Goal: Task Accomplishment & Management: Manage account settings

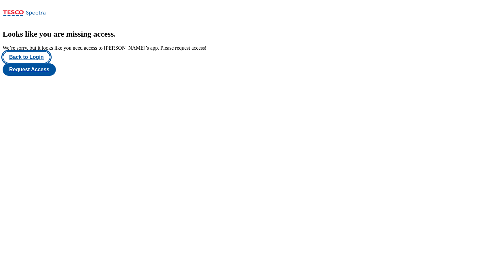
click at [34, 63] on button "Back to Login" at bounding box center [27, 57] width 48 height 12
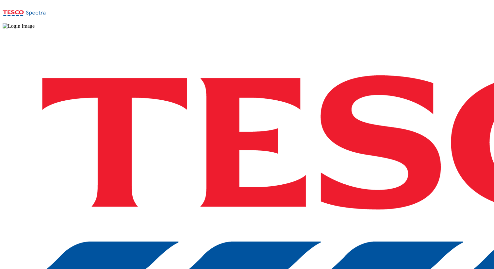
scroll to position [21, 0]
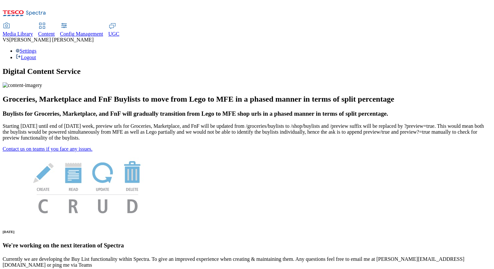
click at [55, 31] on span "Content" at bounding box center [46, 34] width 17 height 6
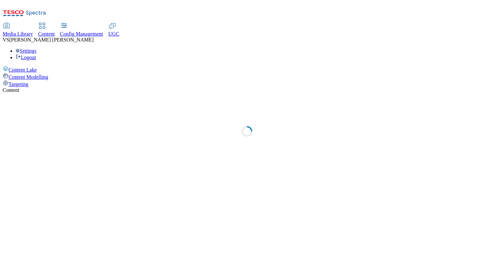
select select "group-comms"
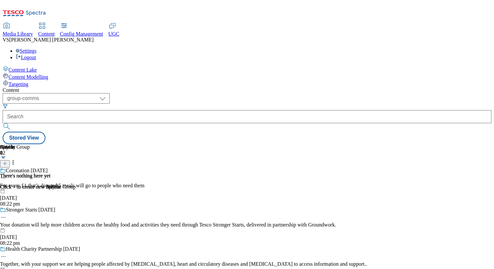
click at [120, 31] on span "UGC" at bounding box center [114, 34] width 11 height 6
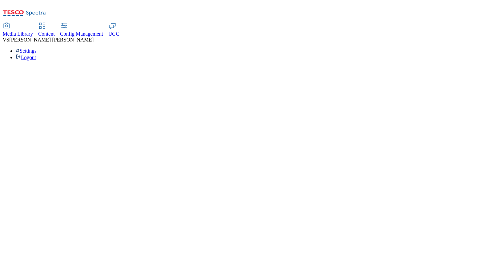
select select "All"
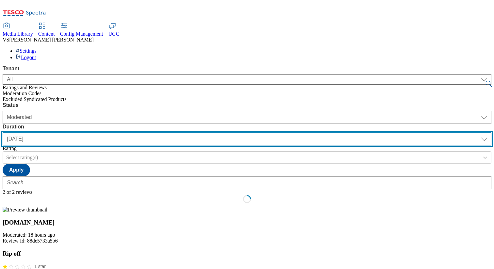
click at [190, 132] on select "[DATE] last7days last30days All custom" at bounding box center [247, 138] width 489 height 13
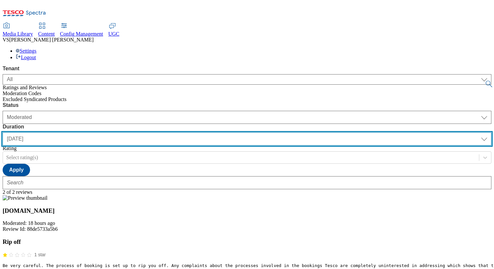
click at [154, 132] on select "[DATE] last7days last30days All custom" at bounding box center [247, 138] width 489 height 13
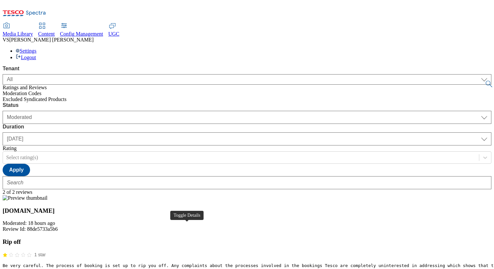
scroll to position [138, 0]
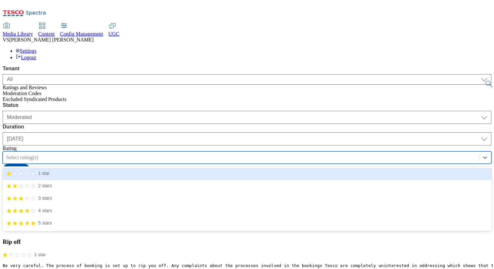
click at [232, 154] on div at bounding box center [241, 157] width 470 height 7
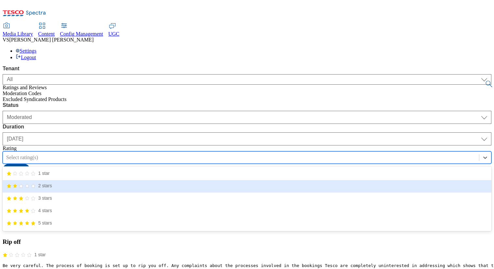
click at [233, 180] on div "2 stars" at bounding box center [247, 186] width 489 height 12
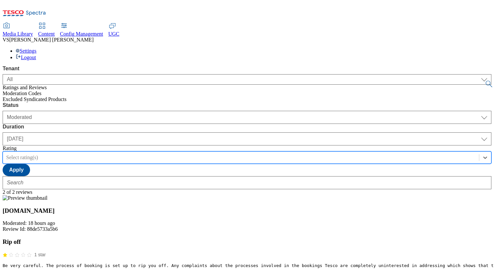
click at [253, 154] on div at bounding box center [241, 157] width 470 height 7
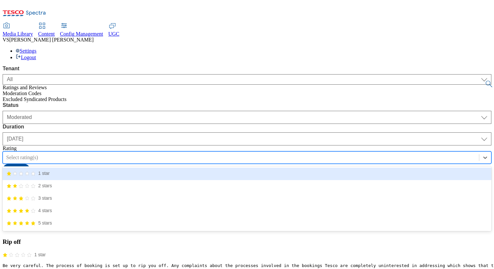
click at [24, 171] on icon "1/5 stars" at bounding box center [21, 173] width 5 height 5
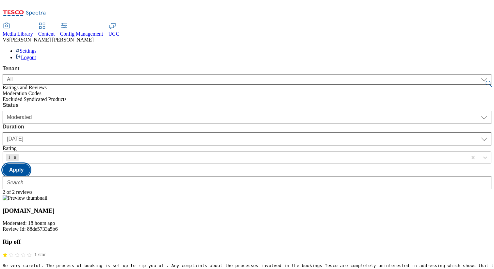
click at [30, 164] on button "Apply" at bounding box center [16, 170] width 27 height 12
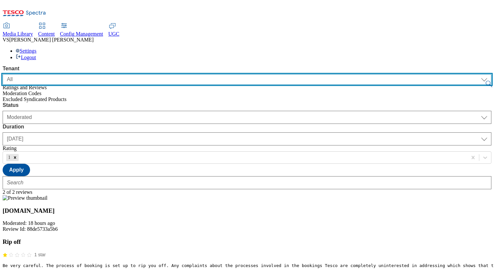
click at [67, 74] on select "ALL All CE CONFIG-CZ CONFIG-HU CONFIG-IE CONFIG-ROI CONFIG-SK CONFIG-TEST CONFI…" at bounding box center [247, 79] width 489 height 10
click at [3, 74] on select "ALL All CE CONFIG-CZ CONFIG-HU CONFIG-IE CONFIG-ROI CONFIG-SK CONFIG-TEST CONFI…" at bounding box center [247, 79] width 489 height 10
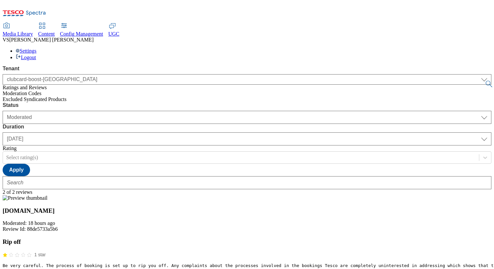
click at [38, 91] on span "Moderation Codes" at bounding box center [22, 94] width 39 height 6
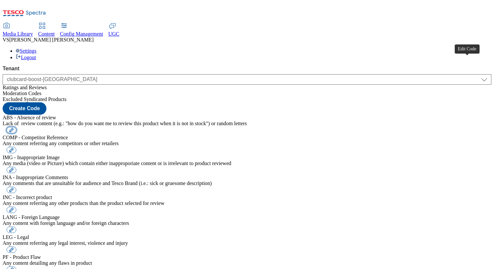
click at [16, 127] on button "button" at bounding box center [12, 130] width 10 height 6
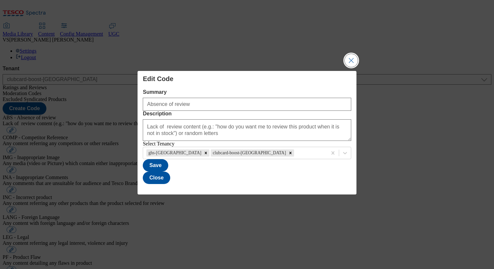
click at [351, 54] on button "Close Modal" at bounding box center [351, 60] width 13 height 13
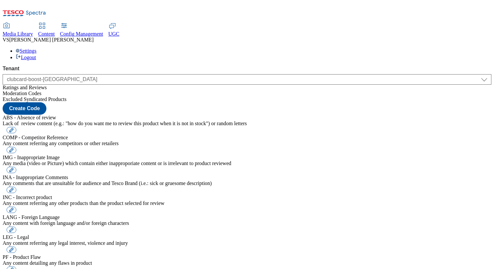
click at [53, 96] on span "Excluded Syndicated Products" at bounding box center [35, 99] width 64 height 6
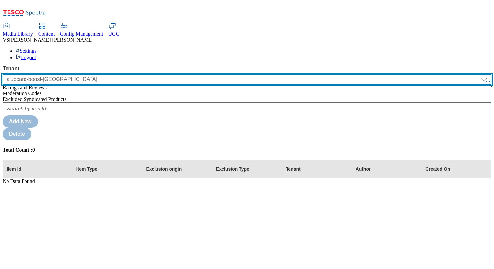
click at [66, 74] on select "ALL All CE CONFIG-CZ CONFIG-HU CONFIG-IE CONFIG-ROI CONFIG-SK CONFIG-TEST CONFI…" at bounding box center [247, 79] width 489 height 10
select select "ghs-[GEOGRAPHIC_DATA]"
click at [3, 74] on select "ALL All CE CONFIG-CZ CONFIG-HU CONFIG-IE CONFIG-ROI CONFIG-SK CONFIG-TEST CONFI…" at bounding box center [247, 79] width 489 height 10
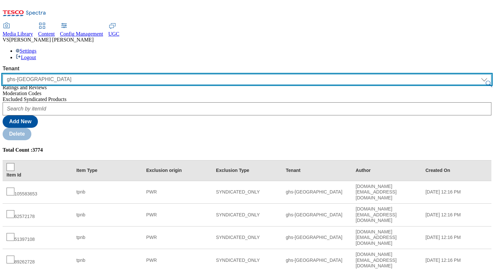
scroll to position [103, 0]
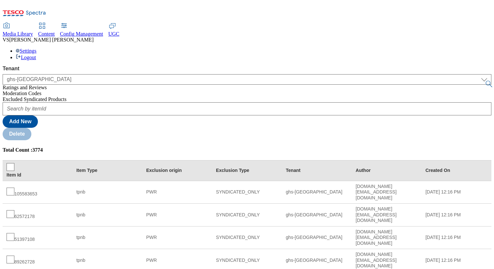
drag, startPoint x: 123, startPoint y: 80, endPoint x: 118, endPoint y: 79, distance: 5.3
click at [69, 188] on div "77718399" at bounding box center [38, 192] width 62 height 9
copy div "77718399"
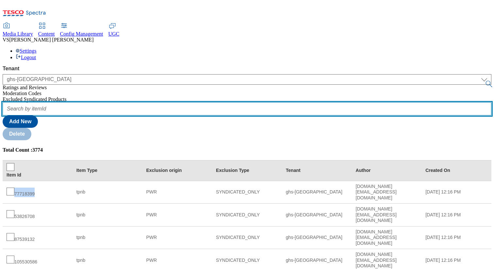
click at [119, 102] on input "text" at bounding box center [247, 108] width 489 height 13
paste input "77718399"
type input "77718399"
click at [485, 81] on button "submit" at bounding box center [489, 84] width 9 height 7
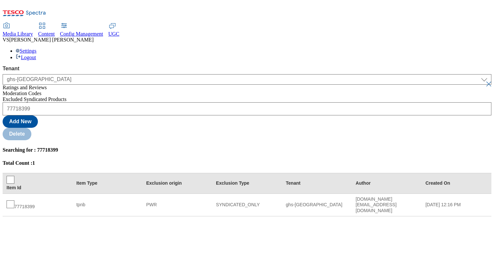
click at [485, 81] on button "submit" at bounding box center [489, 84] width 9 height 7
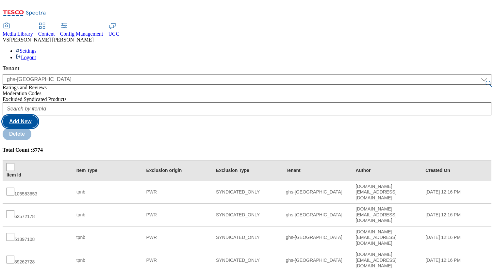
click at [38, 115] on button "Add New" at bounding box center [20, 121] width 35 height 12
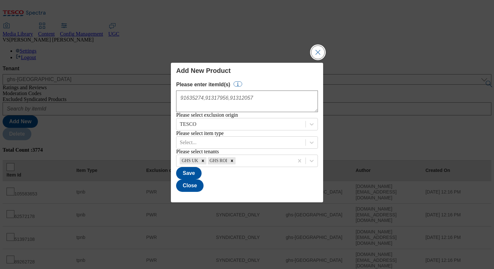
click at [312, 46] on button "Close Modal" at bounding box center [318, 52] width 13 height 13
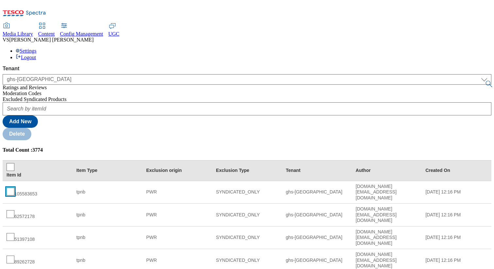
click at [14, 188] on input "checkbox" at bounding box center [11, 192] width 8 height 8
checkbox input "true"
click at [14, 210] on input "checkbox" at bounding box center [11, 214] width 8 height 8
checkbox input "true"
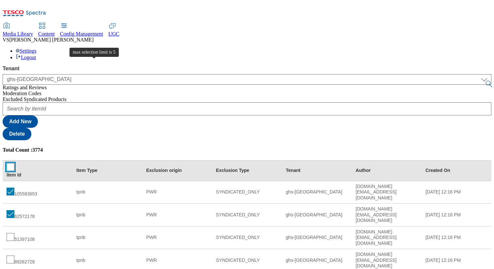
click at [14, 163] on input "checkbox" at bounding box center [11, 167] width 8 height 8
checkbox input "true"
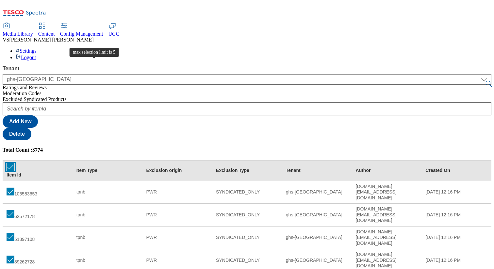
click at [14, 163] on input "checkbox" at bounding box center [11, 167] width 8 height 8
checkbox input "false"
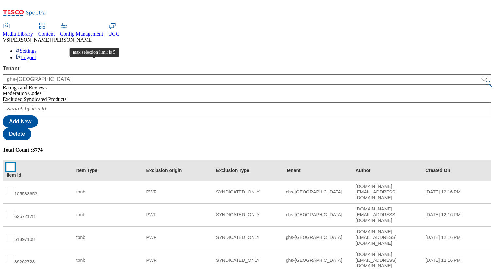
checkbox input "false"
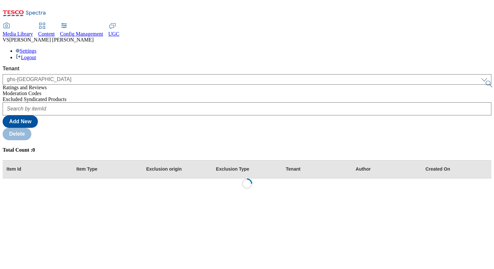
scroll to position [0, 0]
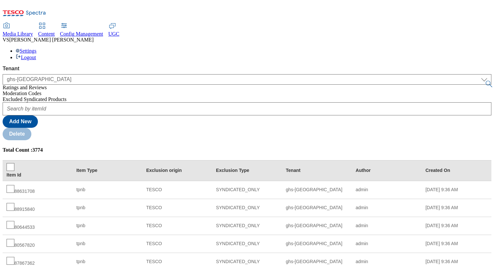
click at [37, 85] on div "Ratings and Reviews" at bounding box center [247, 88] width 489 height 6
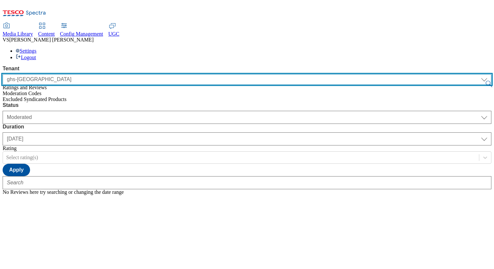
click at [55, 74] on select "ALL All CE CONFIG-CZ CONFIG-HU CONFIG-IE CONFIG-ROI CONFIG-SK CONFIG-TEST CONFI…" at bounding box center [247, 79] width 489 height 10
select select "clubcard-boost-[GEOGRAPHIC_DATA]"
click at [3, 74] on select "ALL All CE CONFIG-CZ CONFIG-HU CONFIG-IE CONFIG-ROI CONFIG-SK CONFIG-TEST CONFI…" at bounding box center [247, 79] width 489 height 10
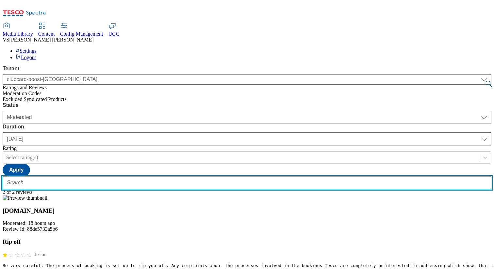
click at [136, 176] on input "text" at bounding box center [247, 182] width 489 height 13
type input "test"
click at [485, 81] on button "submit" at bounding box center [489, 84] width 9 height 7
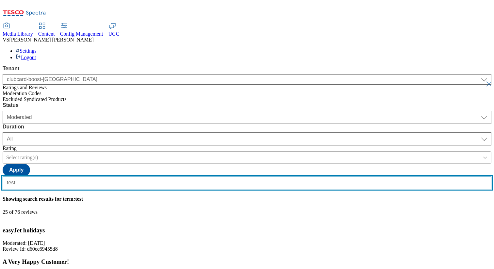
scroll to position [425, 0]
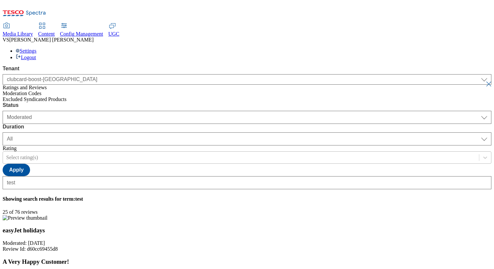
click at [259, 154] on div at bounding box center [241, 157] width 470 height 7
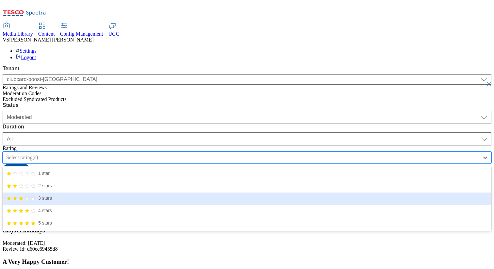
click at [52, 195] on div "3 stars" at bounding box center [29, 198] width 45 height 6
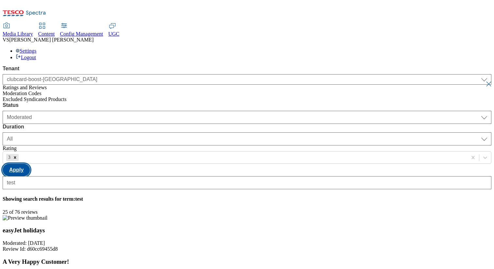
click at [30, 164] on button "Apply" at bounding box center [16, 170] width 27 height 12
click at [485, 81] on button "submit" at bounding box center [489, 84] width 9 height 7
select select "[DATE]"
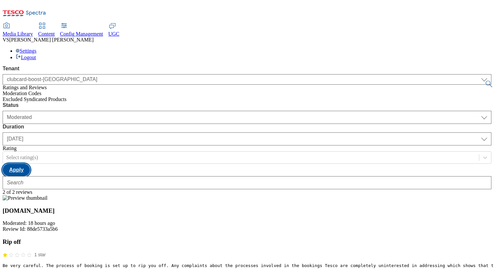
click at [30, 164] on button "Apply" at bounding box center [16, 170] width 27 height 12
click at [322, 102] on div "Status Moderated Approved Rejected Moderated Duration [DATE] last7days last30da…" at bounding box center [247, 139] width 489 height 74
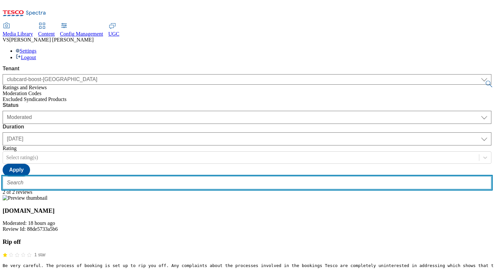
click at [138, 176] on input "text" at bounding box center [247, 182] width 489 height 13
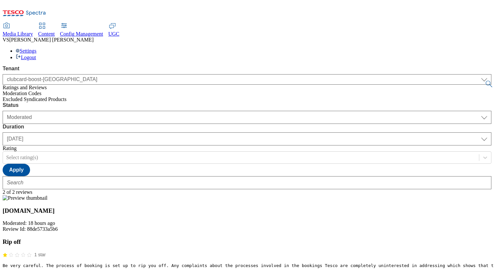
click at [200, 102] on div "Status Moderated Approved Rejected Moderated Duration [DATE] last7days last30da…" at bounding box center [247, 145] width 489 height 87
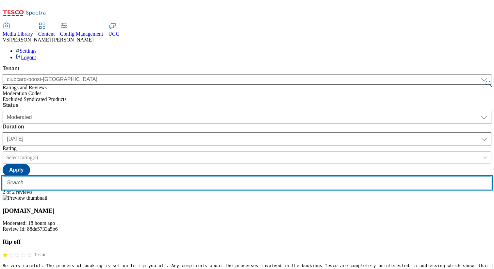
click at [151, 176] on input "text" at bounding box center [247, 182] width 489 height 13
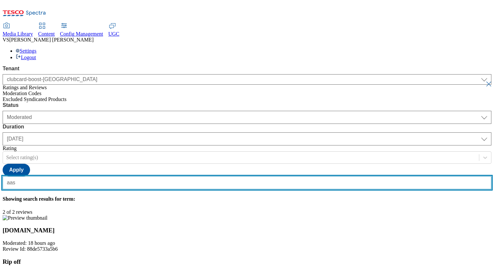
type input "aas"
click at [485, 81] on button "submit" at bounding box center [489, 84] width 9 height 7
select select "All"
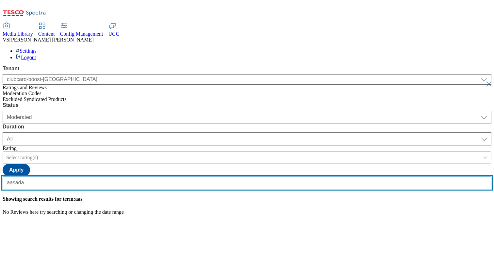
type input "aasada"
click at [485, 81] on button "submit" at bounding box center [489, 84] width 9 height 7
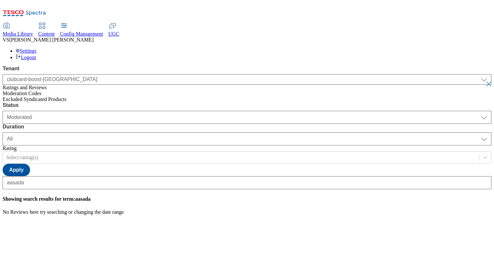
click at [485, 81] on button "submit" at bounding box center [489, 84] width 9 height 7
select select "[DATE]"
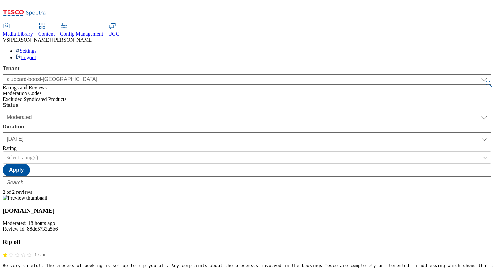
click at [222, 102] on div "Status Moderated Approved Rejected Moderated Duration [DATE] last7days last30da…" at bounding box center [247, 145] width 489 height 87
click at [103, 31] on div "Config Management" at bounding box center [81, 34] width 43 height 6
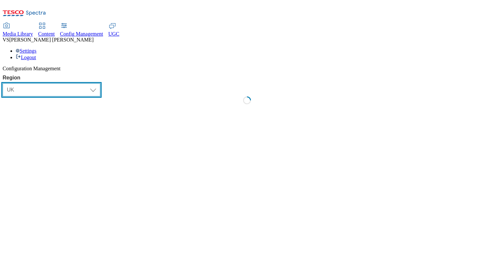
click at [60, 83] on select "Select Region [GEOGRAPHIC_DATA] CZ IE [PERSON_NAME] TEST LOAD-TEST SYNTHETIC-TE…" at bounding box center [52, 89] width 98 height 13
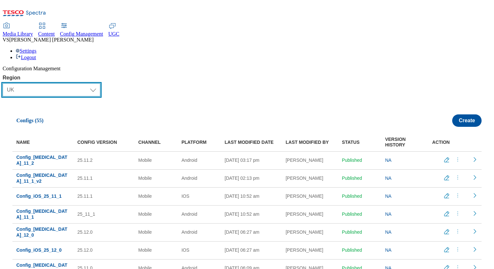
select select "test"
click at [6, 83] on select "Select Region [GEOGRAPHIC_DATA] CZ IE [PERSON_NAME] TEST LOAD-TEST SYNTHETIC-TE…" at bounding box center [52, 89] width 98 height 13
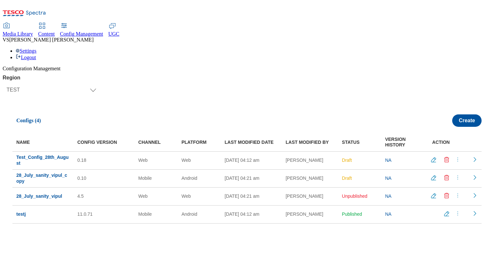
click at [444, 157] on icon "Delete config" at bounding box center [447, 160] width 7 height 7
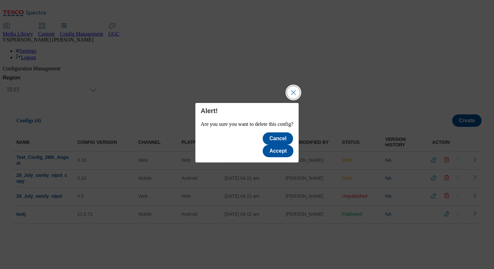
click at [299, 98] on button "Close Modal" at bounding box center [293, 92] width 13 height 13
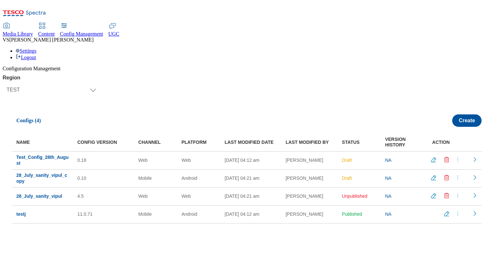
click at [469, 48] on div "Settings Logout" at bounding box center [247, 54] width 489 height 12
click at [37, 48] on link "Settings" at bounding box center [26, 51] width 21 height 6
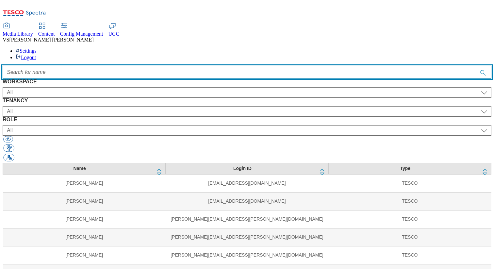
click at [167, 66] on input "Accessible label text" at bounding box center [247, 72] width 489 height 13
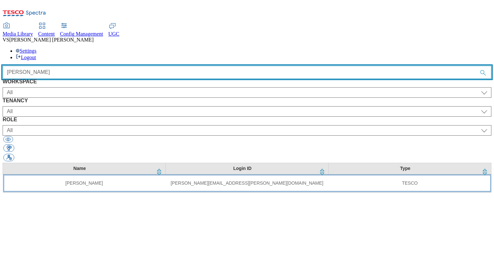
type input "[PERSON_NAME]"
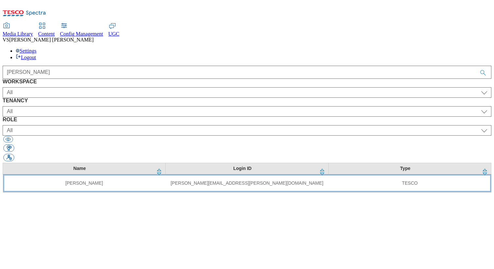
click at [106, 174] on td "[PERSON_NAME]" at bounding box center [84, 183] width 163 height 18
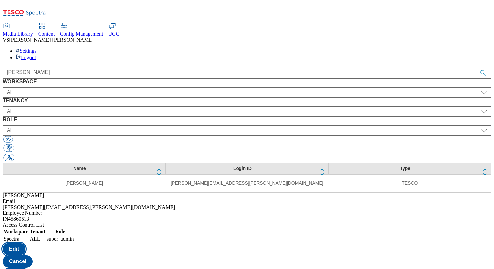
click at [26, 243] on button "Edit" at bounding box center [14, 249] width 23 height 12
select select "Spectra"
select select "ALL"
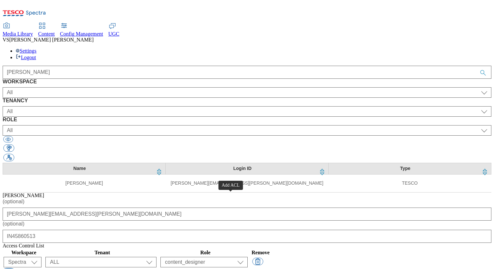
click at [14, 269] on button "button" at bounding box center [8, 273] width 11 height 8
select select "content_designer"
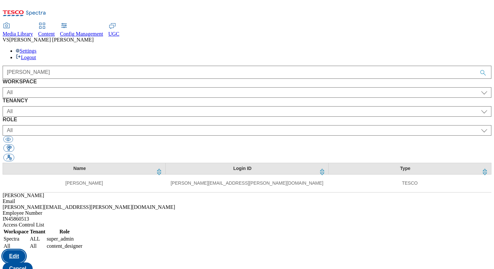
click at [26, 250] on button "Edit" at bounding box center [14, 256] width 23 height 12
select select "Spectra"
select select "ALL"
select select
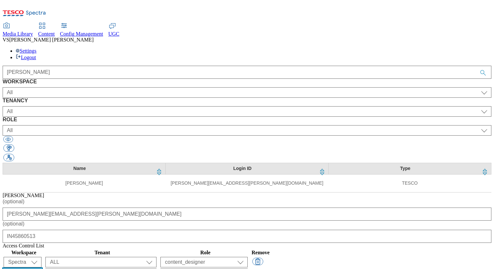
click at [42, 269] on select "All Content Media Spectra UGC Config" at bounding box center [23, 274] width 38 height 10
select select "Content"
click at [42, 269] on select "All Content Media Spectra UGC Config" at bounding box center [23, 274] width 38 height 10
select select "content_designer"
click at [157, 269] on select "All ALL All all CE Clubcard Boost UK Clubcard Marketing Clubcard ROI clubcard-b…" at bounding box center [100, 274] width 111 height 10
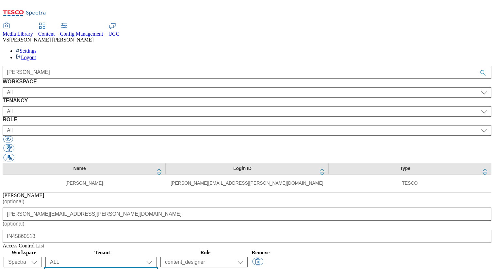
select select "flare-clubcard-boost-[GEOGRAPHIC_DATA]"
click at [157, 269] on select "All ALL All all CE Clubcard Boost UK Clubcard Marketing Clubcard ROI clubcard-b…" at bounding box center [100, 274] width 111 height 10
click at [248, 269] on select "content_designer content_editor content_read developer guest media_admin modera…" at bounding box center [204, 274] width 87 height 10
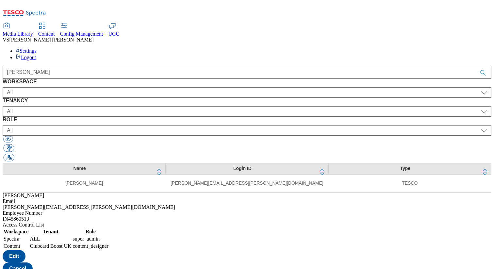
click at [33, 263] on button "Cancel" at bounding box center [18, 269] width 30 height 12
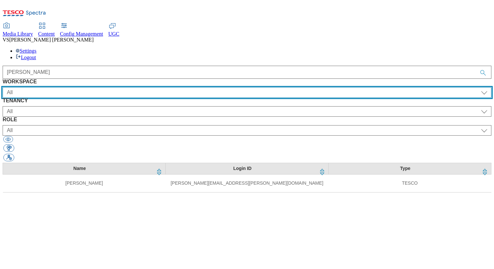
click at [67, 87] on select "All Content Media Spectra UGC Config" at bounding box center [247, 92] width 489 height 10
select select "Media"
click at [28, 87] on select "All Content Media Spectra UGC Config" at bounding box center [247, 92] width 489 height 10
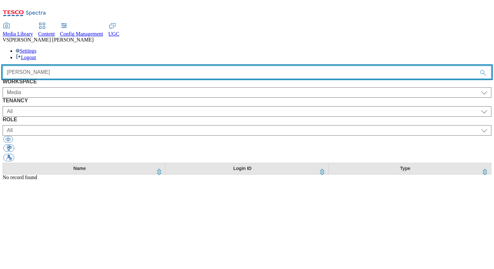
click at [153, 66] on input "[PERSON_NAME]" at bounding box center [247, 72] width 489 height 13
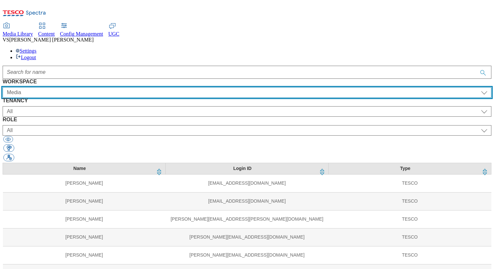
click at [71, 87] on select "All Content Media Spectra UGC Config" at bounding box center [247, 92] width 489 height 10
click at [28, 87] on select "All Content Media Spectra UGC Config" at bounding box center [247, 92] width 489 height 10
click at [67, 87] on select "All Content Media Spectra UGC Config" at bounding box center [247, 92] width 489 height 10
click at [28, 87] on select "All Content Media Spectra UGC Config" at bounding box center [247, 92] width 489 height 10
click at [61, 87] on select "All Content Media Spectra UGC Config" at bounding box center [247, 92] width 489 height 10
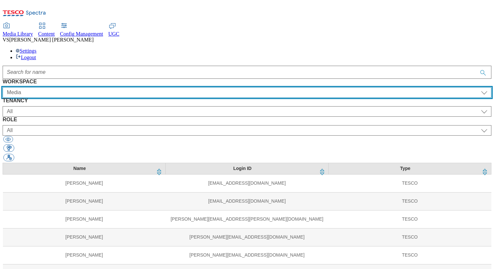
select select "Config"
click at [28, 87] on select "All Content Media Spectra UGC Config" at bounding box center [247, 92] width 489 height 10
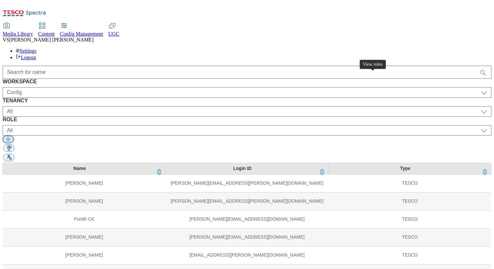
click at [13, 136] on button "button" at bounding box center [8, 139] width 10 height 6
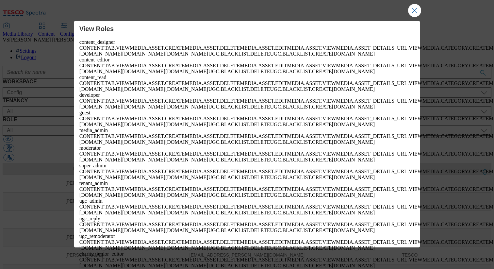
scroll to position [559, 0]
click at [417, 8] on button "Close Modal" at bounding box center [414, 10] width 13 height 13
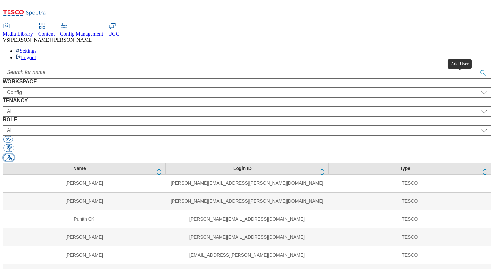
click at [14, 154] on button "button" at bounding box center [8, 158] width 11 height 8
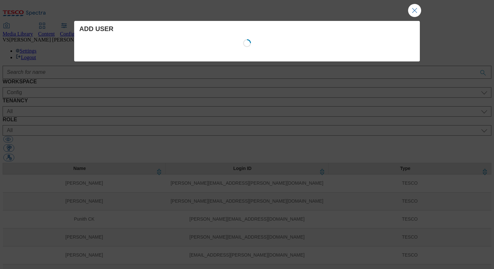
select select "Content"
select select "CZ"
select select "content_designer"
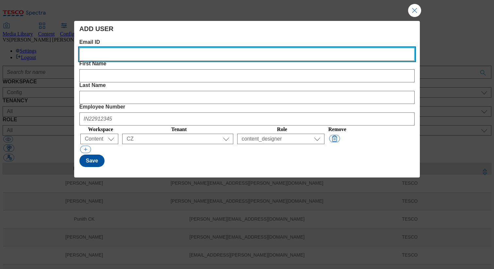
click at [130, 59] on ID "Email ID" at bounding box center [247, 54] width 336 height 13
type ID "[PERSON_NAME][EMAIL_ADDRESS][PERSON_NAME][DOMAIN_NAME]"
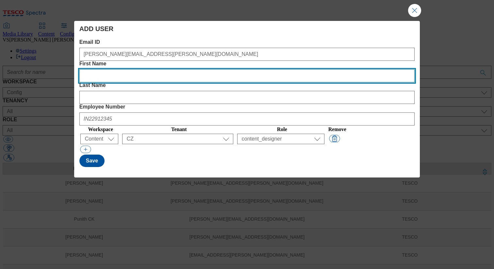
click at [198, 69] on Name "First Name" at bounding box center [247, 75] width 336 height 13
type Name "[PERSON_NAME]"
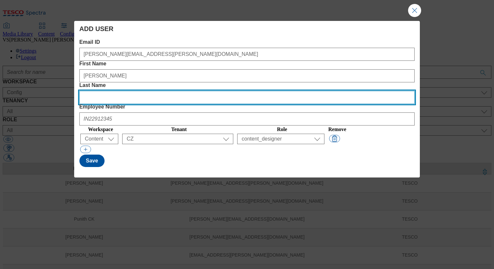
click at [261, 91] on Name "Last Name" at bounding box center [247, 97] width 336 height 13
type Name "singh"
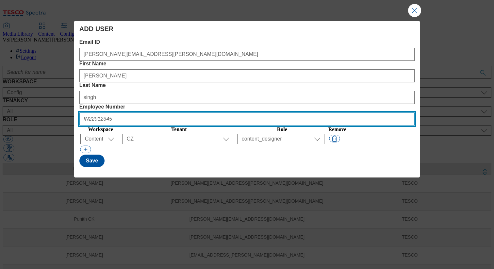
click at [354, 113] on Number "Employee Number" at bounding box center [247, 119] width 336 height 13
type Number "IN45860513"
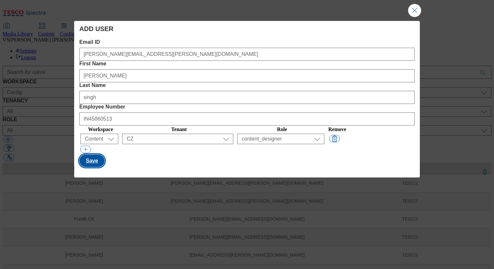
click at [89, 155] on button "Save" at bounding box center [91, 161] width 25 height 12
click at [417, 11] on button "Close Modal" at bounding box center [414, 10] width 13 height 13
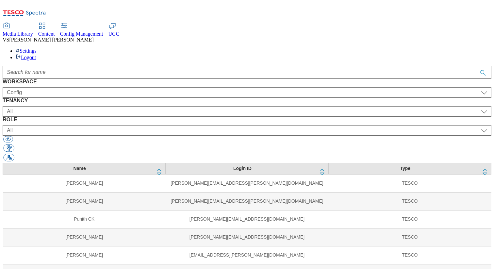
click at [103, 31] on span "Config Management" at bounding box center [81, 34] width 43 height 6
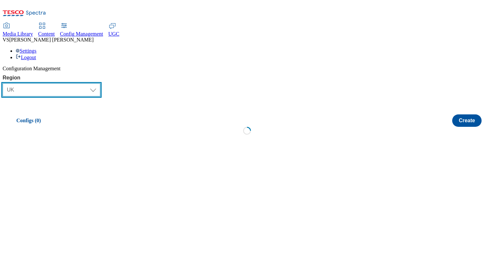
click at [79, 83] on select "Select Region [GEOGRAPHIC_DATA] CZ IE [PERSON_NAME] TEST LOAD-TEST SYNTHETIC-TE…" at bounding box center [52, 89] width 98 height 13
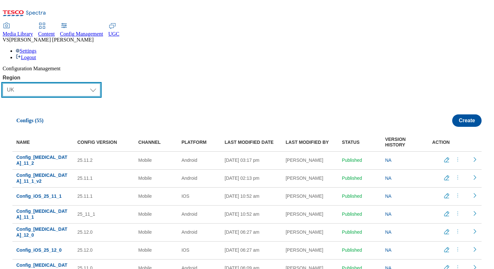
select select "test"
click at [6, 83] on select "Select Region [GEOGRAPHIC_DATA] CZ IE [PERSON_NAME] TEST LOAD-TEST SYNTHETIC-TE…" at bounding box center [52, 89] width 98 height 13
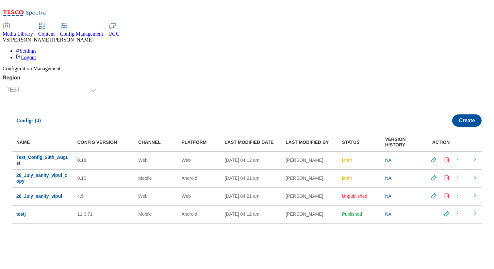
click at [445, 157] on icon "Delete config" at bounding box center [447, 160] width 7 height 7
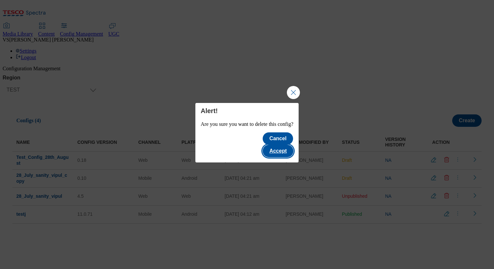
click at [282, 145] on button "Accept" at bounding box center [278, 151] width 30 height 12
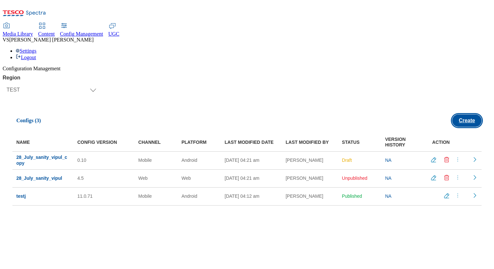
click at [465, 114] on button "Create" at bounding box center [467, 120] width 29 height 12
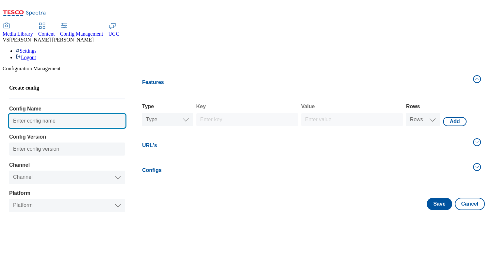
click at [50, 114] on input "Config Name" at bounding box center [67, 120] width 116 height 13
type input "test_vipul"
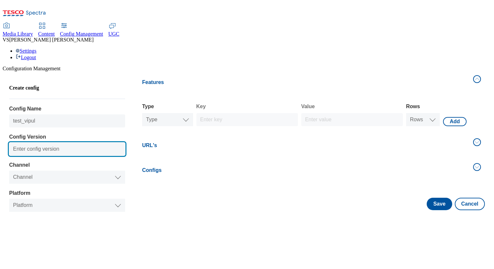
click at [47, 143] on input "Config Version" at bounding box center [67, 149] width 116 height 13
type input "32323"
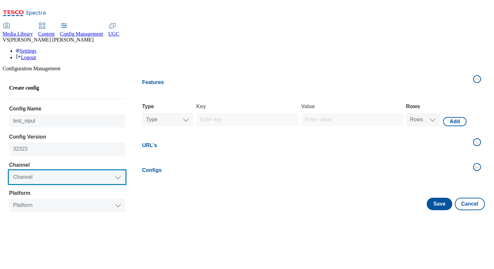
click at [46, 171] on select "Channel Web Mobile" at bounding box center [67, 177] width 116 height 13
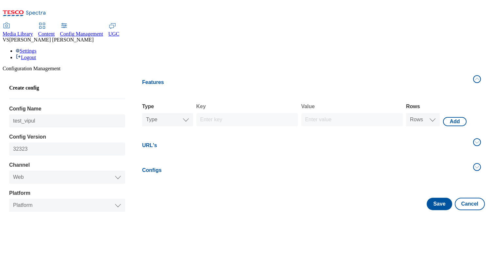
select select "website"
click at [12, 199] on select "Platform Web" at bounding box center [67, 205] width 116 height 13
click at [187, 113] on select "Type Text Number Bool" at bounding box center [167, 119] width 51 height 13
select select "string"
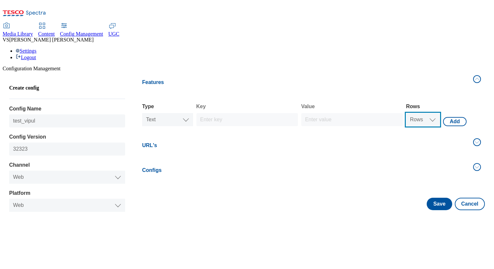
click at [415, 113] on select "Rows 1 2 3 4 5 6 7 8 9 10" at bounding box center [424, 119] width 34 height 13
click at [453, 117] on button "Add" at bounding box center [454, 121] width 23 height 9
select select "website"
select select "string"
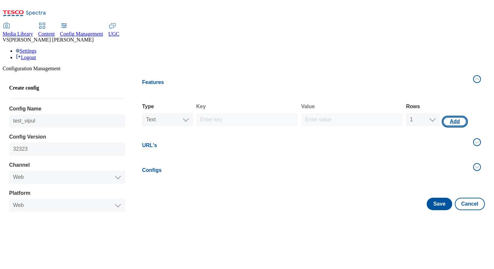
select select "string"
select select "1"
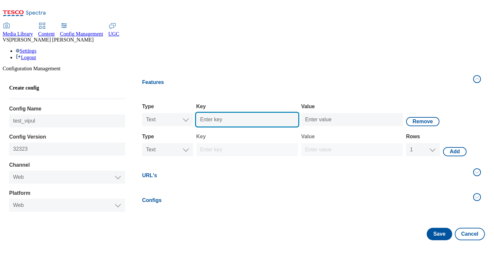
click at [233, 113] on input "Key" at bounding box center [248, 119] width 102 height 13
type input "Test_Text"
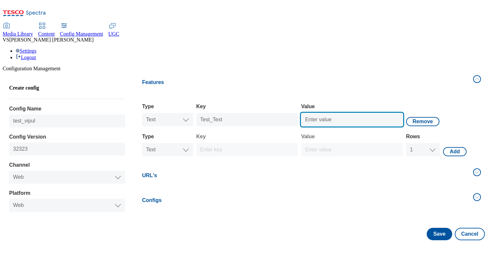
click at [328, 113] on input "Value" at bounding box center [353, 119] width 102 height 13
type input "23434"
click at [217, 165] on button "URL's" at bounding box center [311, 176] width 347 height 22
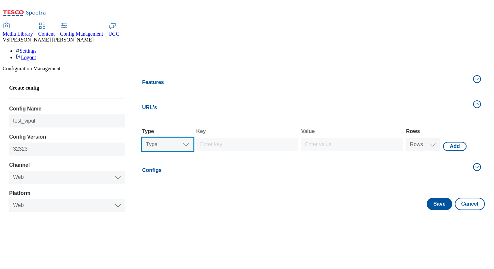
click at [175, 138] on select "Type Text Number Bool" at bounding box center [167, 144] width 51 height 13
select select "double"
click at [418, 138] on select "Rows 1 2 3 4 5 6 7 8 9 10" at bounding box center [424, 144] width 34 height 13
select select "double"
select select "1"
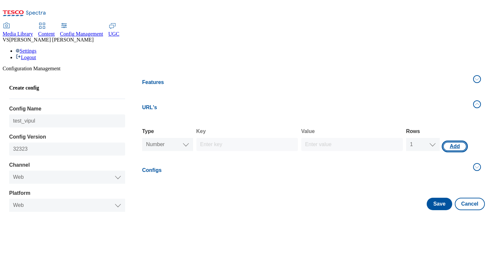
click at [451, 142] on button "Add" at bounding box center [454, 146] width 23 height 9
select select "website"
select select "double"
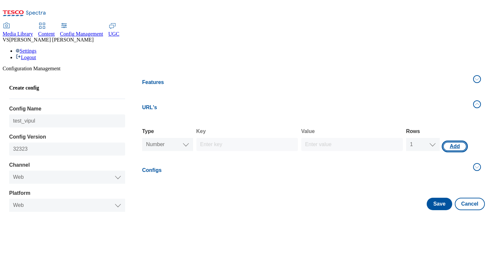
select select "1"
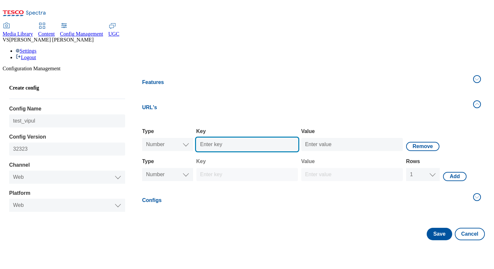
click at [268, 138] on input "Key" at bounding box center [248, 144] width 102 height 13
type input "redirect-url"
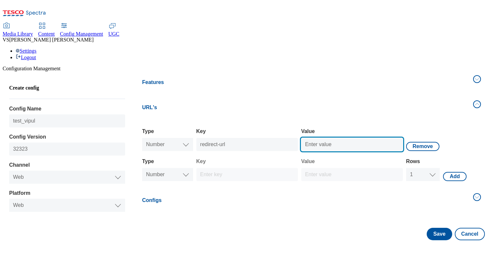
click at [333, 138] on input "Value" at bounding box center [353, 144] width 102 height 13
type input "124390"
click at [437, 228] on button "Save" at bounding box center [439, 234] width 25 height 12
select select "website"
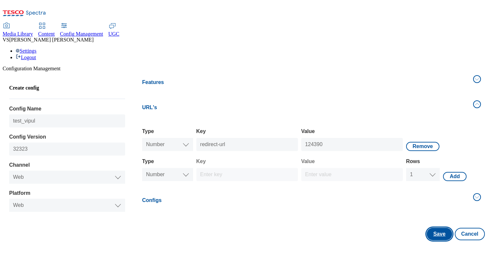
select select "double"
select select "1"
select select "double"
select select "test"
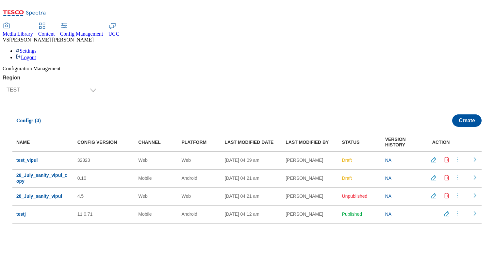
click at [456, 156] on icon "menus" at bounding box center [458, 159] width 7 height 7
click at [454, 173] on span "Publish" at bounding box center [456, 175] width 14 height 5
click at [455, 156] on icon "menus" at bounding box center [458, 159] width 7 height 7
click at [450, 162] on span "Edit" at bounding box center [453, 164] width 8 height 5
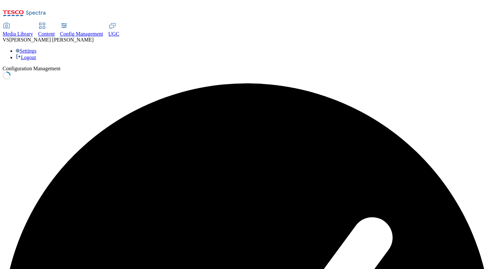
select select "website"
select select "string"
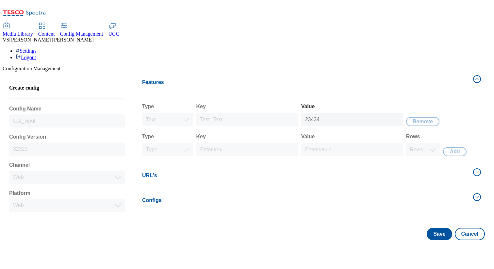
click at [335, 113] on div "23434" at bounding box center [353, 119] width 102 height 13
click at [336, 113] on input "23434" at bounding box center [353, 119] width 102 height 13
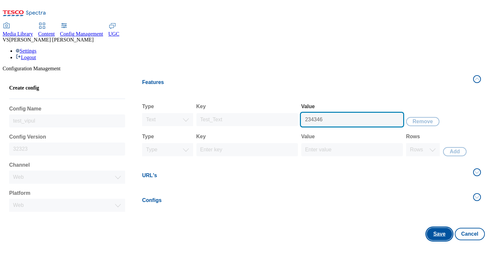
type input "234346"
click at [438, 228] on button "Save" at bounding box center [439, 234] width 25 height 12
select select "website"
select select "string"
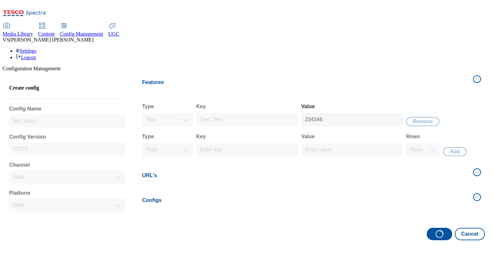
select select "test"
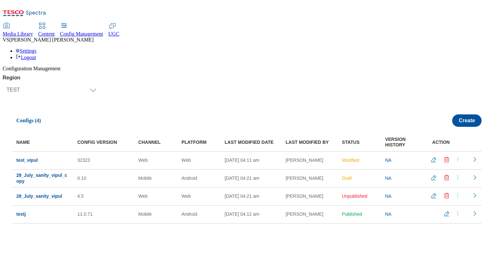
click at [55, 31] on span "Content" at bounding box center [46, 34] width 17 height 6
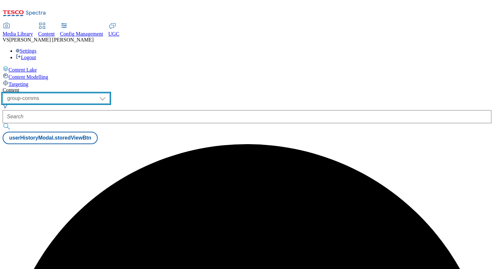
click at [110, 93] on select "dotcom-cz dotcom-hu dotcom-sk fnf-uk ghs-roi ghs-uk group-comms ighs-cz ighs-hu…" at bounding box center [56, 98] width 107 height 10
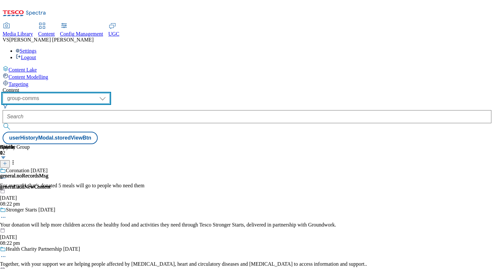
select select "ighs-sk"
click at [85, 93] on select "dotcom-cz dotcom-hu dotcom-sk fnf-uk ghs-roi ghs-uk group-comms ighs-cz ighs-hu…" at bounding box center [56, 98] width 107 height 10
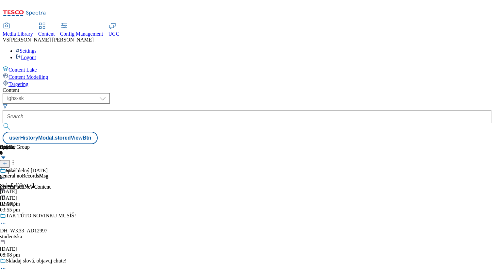
click at [122, 189] on div "[DATE]" at bounding box center [61, 192] width 122 height 6
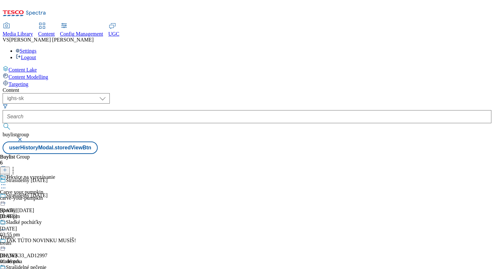
click at [7, 182] on icon at bounding box center [3, 185] width 7 height 7
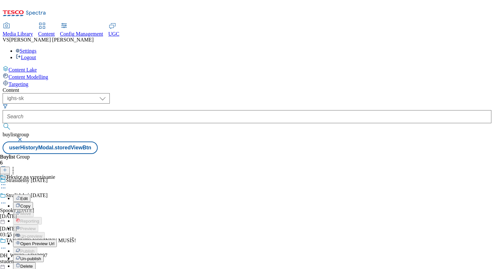
click at [54, 241] on span "Open Preview Url" at bounding box center [37, 243] width 34 height 5
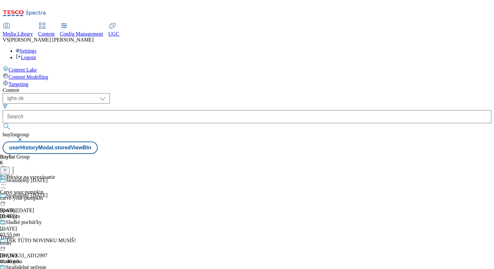
click at [7, 182] on icon at bounding box center [3, 185] width 7 height 7
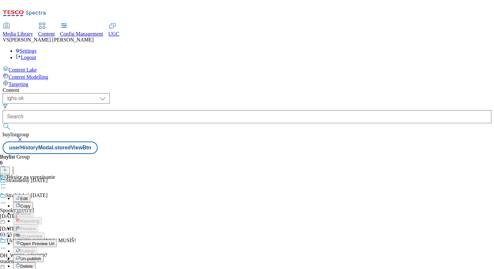
click at [28, 196] on span "Edit" at bounding box center [24, 198] width 8 height 5
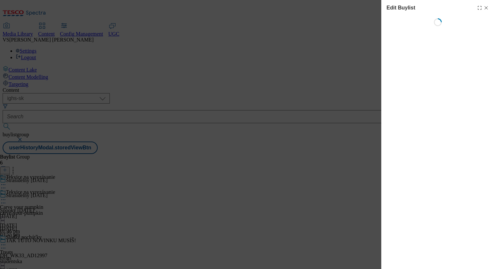
select select "evergreen"
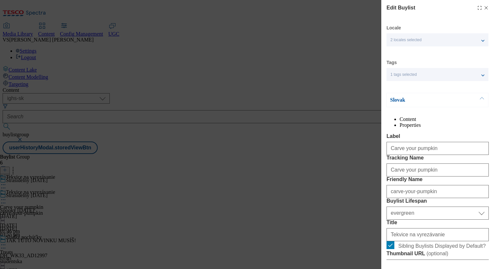
select select "Banner"
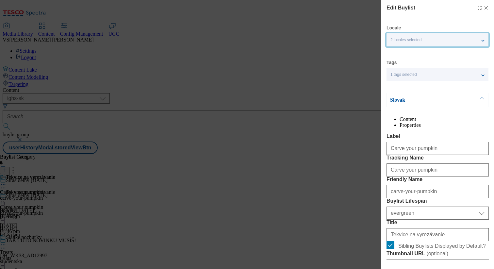
click at [415, 42] on span "2 locales selected" at bounding box center [406, 40] width 31 height 5
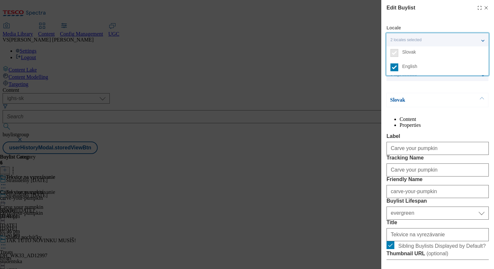
click at [415, 42] on span "2 locales selected" at bounding box center [406, 40] width 31 height 5
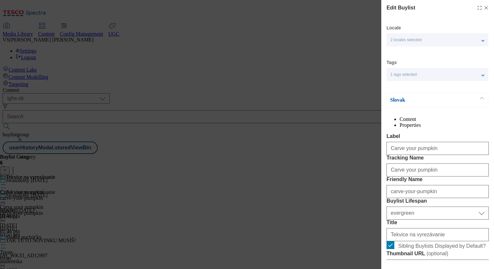
click at [488, 7] on icon "Modal" at bounding box center [486, 7] width 5 height 5
select select "evergreen"
select select "Banner"
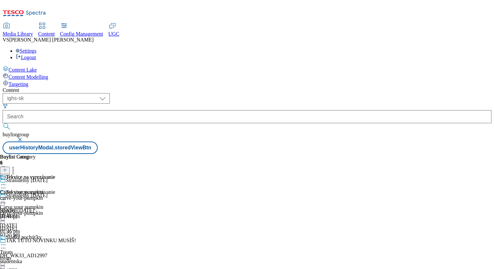
click at [7, 197] on icon at bounding box center [3, 200] width 7 height 7
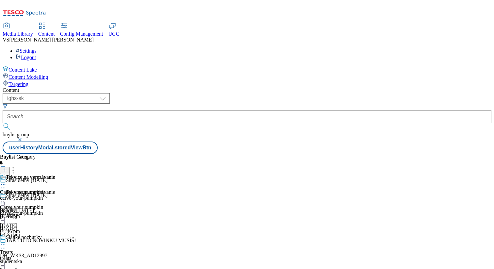
click at [352, 87] on div "Content ( optional ) dotcom-cz dotcom-hu dotcom-sk fnf-uk ghs-roi ghs-uk group-…" at bounding box center [247, 120] width 489 height 67
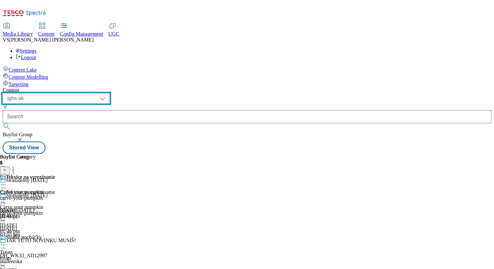
click at [110, 93] on select "dotcom-cz dotcom-hu dotcom-sk fnf-uk ghs-roi ghs-uk group-comms ighs-cz ighs-hu…" at bounding box center [56, 98] width 107 height 10
click at [85, 93] on select "dotcom-cz dotcom-hu dotcom-sk fnf-uk ghs-roi ghs-uk group-comms ighs-cz ighs-hu…" at bounding box center [56, 98] width 107 height 10
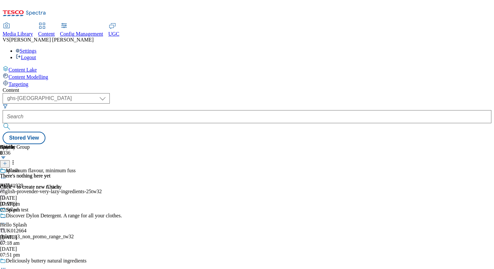
click at [122, 189] on div "english-provender-very-lazy-ingredients-25tw32" at bounding box center [61, 192] width 122 height 6
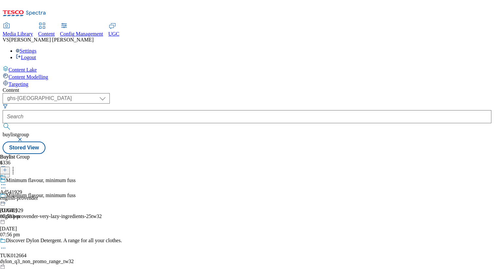
click at [6, 184] on circle at bounding box center [5, 184] width 1 height 1
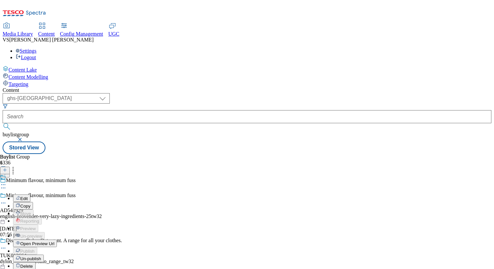
click at [54, 241] on span "Open Preview Url" at bounding box center [37, 243] width 34 height 5
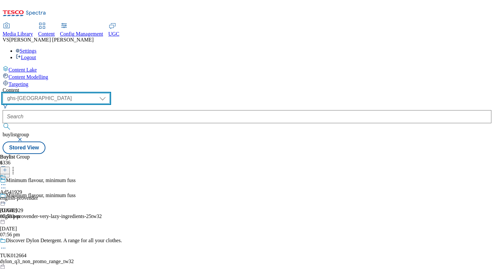
click at [110, 93] on select "dotcom-cz dotcom-hu dotcom-sk fnf-uk ghs-roi ghs-uk group-comms ighs-cz ighs-hu…" at bounding box center [56, 98] width 107 height 10
click at [85, 93] on select "dotcom-cz dotcom-hu dotcom-sk fnf-uk ghs-roi ghs-uk group-comms ighs-cz ighs-hu…" at bounding box center [56, 98] width 107 height 10
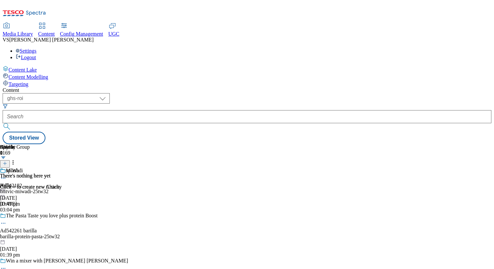
click at [128, 189] on div "britvic-miwadi-25tw32" at bounding box center [64, 192] width 128 height 6
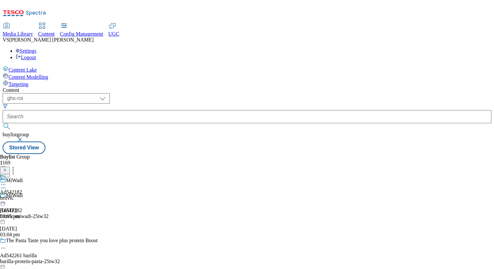
click at [7, 182] on icon at bounding box center [3, 185] width 7 height 7
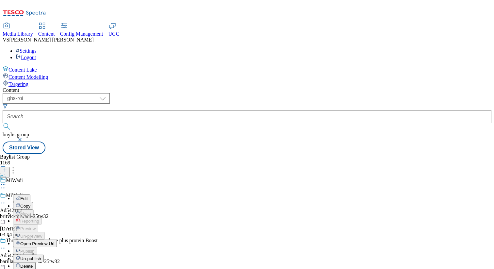
click at [54, 241] on span "Open Preview Url" at bounding box center [37, 243] width 34 height 5
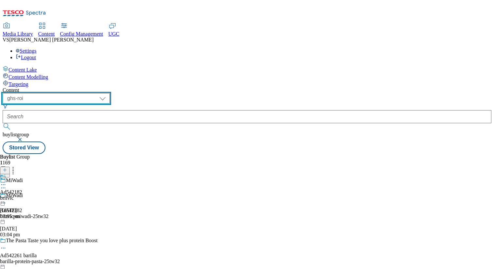
click at [110, 93] on select "dotcom-cz dotcom-hu dotcom-sk fnf-uk ghs-roi ghs-uk group-comms ighs-cz ighs-hu…" at bounding box center [56, 98] width 107 height 10
select select "flare-test"
click at [85, 93] on select "dotcom-cz dotcom-hu dotcom-sk fnf-uk ghs-roi ghs-uk group-comms ighs-cz ighs-hu…" at bounding box center [56, 98] width 107 height 10
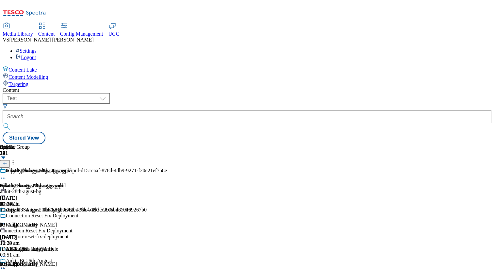
click at [147, 189] on div at bounding box center [73, 189] width 147 height 0
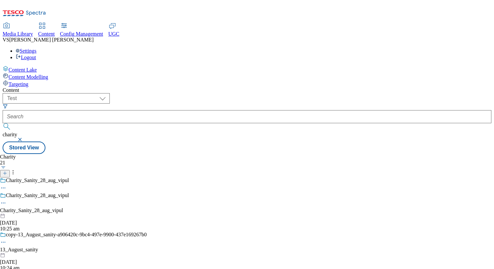
click at [6, 203] on circle at bounding box center [5, 203] width 1 height 1
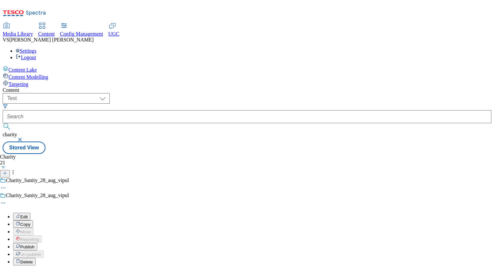
click at [28, 215] on span "Edit" at bounding box center [24, 217] width 8 height 5
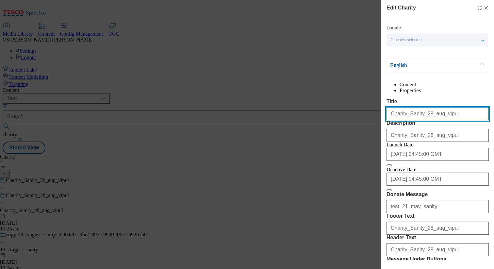
click at [444, 120] on input "Charity_Sanity_28_aug_vipul" at bounding box center [438, 113] width 102 height 13
drag, startPoint x: 444, startPoint y: 130, endPoint x: 418, endPoint y: 129, distance: 26.2
click at [418, 120] on input "Charity_Sanity_28_aug_vipul" at bounding box center [438, 113] width 102 height 13
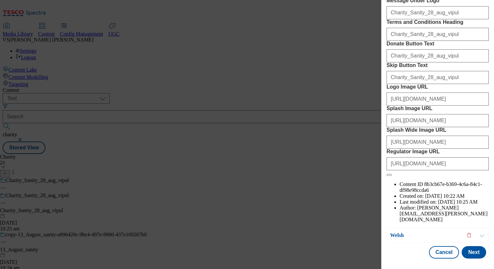
scroll to position [404, 0]
type input "Charity_Sanity_"
click at [471, 257] on button "Next" at bounding box center [474, 252] width 25 height 12
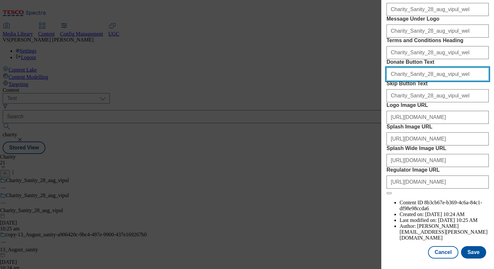
drag, startPoint x: 453, startPoint y: 64, endPoint x: 413, endPoint y: 64, distance: 39.9
click at [413, 68] on input "Charity_Sanity_28_aug_vipul_wel" at bounding box center [438, 74] width 102 height 13
type input "Charity_Sani"
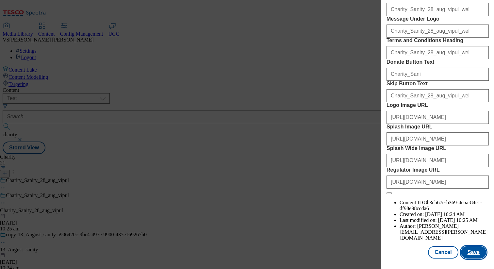
click at [471, 252] on button "Save" at bounding box center [473, 252] width 25 height 12
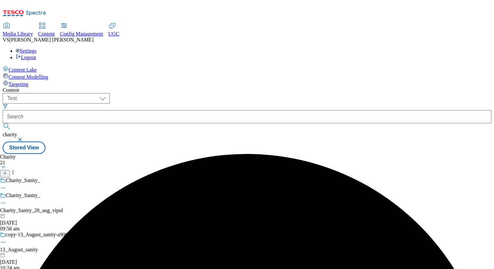
click at [24, 138] on button "button" at bounding box center [20, 140] width 7 height 4
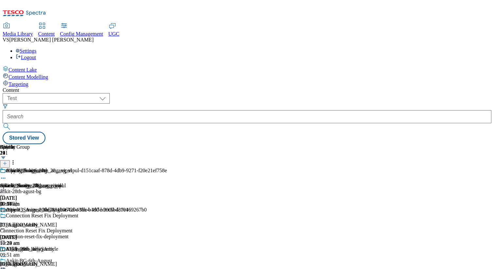
scroll to position [0, 86]
click at [179, 189] on div at bounding box center [89, 189] width 179 height 0
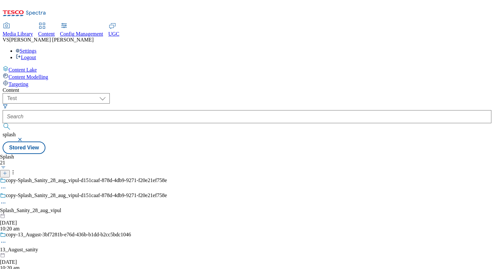
click at [6, 203] on circle at bounding box center [5, 203] width 1 height 1
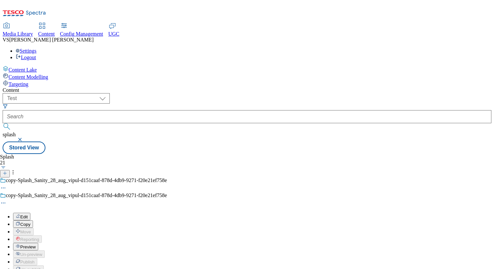
click at [28, 215] on span "Edit" at bounding box center [24, 217] width 8 height 5
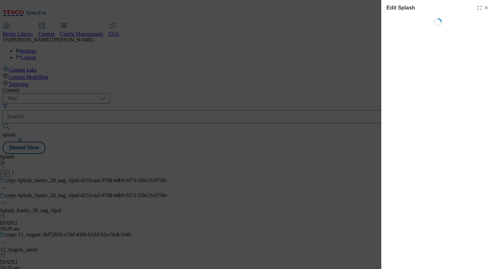
select select "FadeIn"
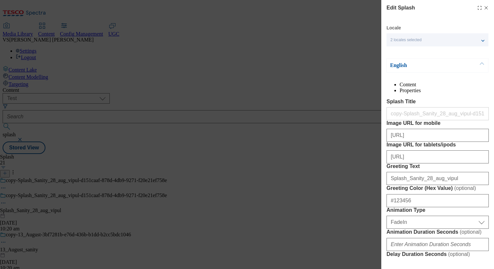
click at [429, 142] on div "http://dcxp-content-manager.content/v1/flare-test/contents/90a9f15c-3592-4e2d-b…" at bounding box center [438, 134] width 102 height 16
drag, startPoint x: 432, startPoint y: 162, endPoint x: 370, endPoint y: 162, distance: 61.8
click at [370, 162] on div "Edit Splash Locale 2 locales selected English Welsh English Content Properties …" at bounding box center [247, 134] width 494 height 269
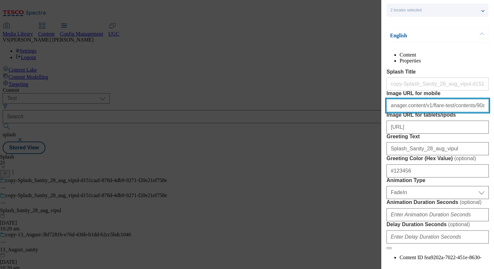
scroll to position [34, 0]
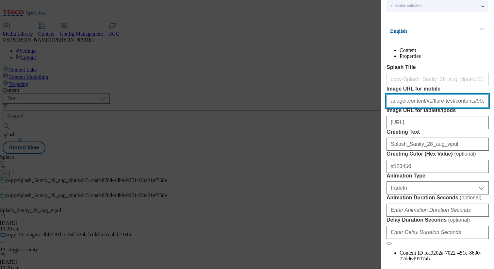
type input "anager.content/v1/flare-test/contents/90a9f15c-3592-4e2d-b15c-5be287d82e82/state"
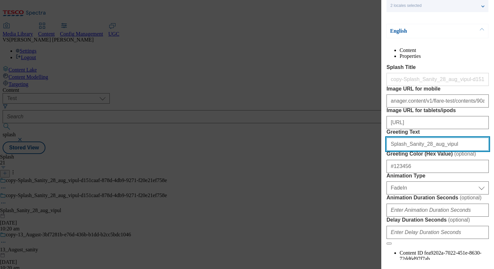
drag, startPoint x: 447, startPoint y: 194, endPoint x: 402, endPoint y: 193, distance: 45.1
click at [402, 151] on input "Splash_Sanity_28_aug_vipul" at bounding box center [438, 144] width 102 height 13
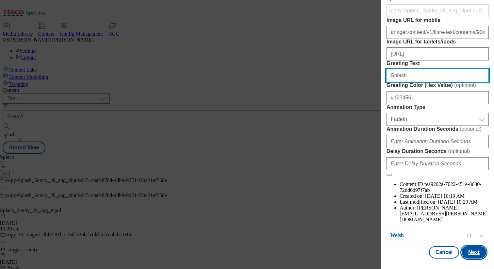
type input "Splash"
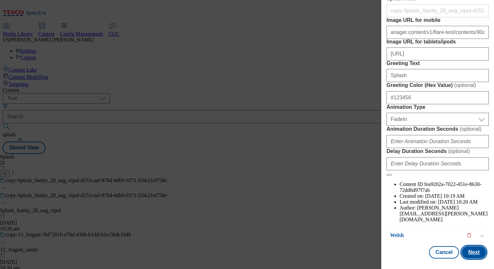
click at [480, 255] on button "Next" at bounding box center [474, 252] width 25 height 12
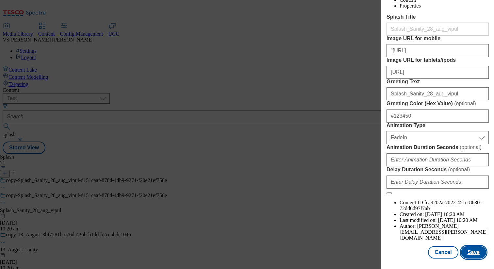
click at [480, 255] on button "Save" at bounding box center [473, 252] width 25 height 12
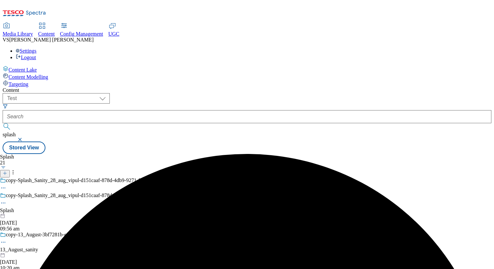
click at [24, 138] on button "button" at bounding box center [20, 140] width 7 height 4
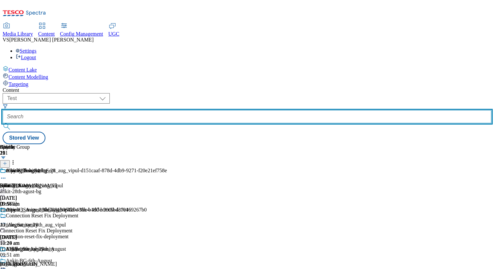
click at [181, 110] on input "text" at bounding box center [247, 116] width 489 height 13
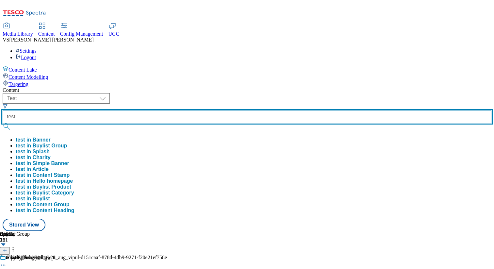
type input "test"
click at [3, 123] on button "submit" at bounding box center [7, 126] width 9 height 7
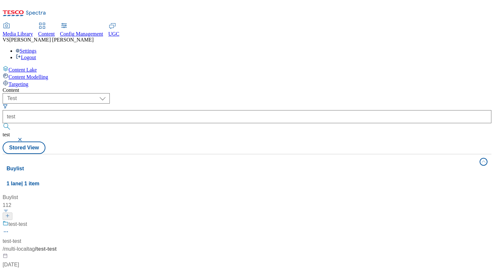
click at [475, 154] on button "Buylist 1 lane | 1 item" at bounding box center [247, 172] width 489 height 37
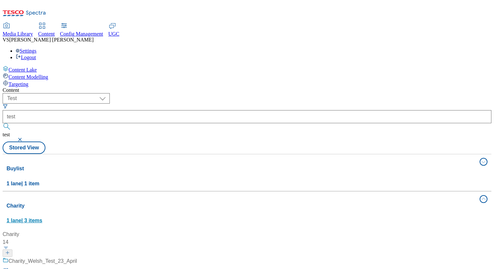
click at [471, 192] on button "Charity 1 lane | 3 items" at bounding box center [247, 210] width 489 height 37
